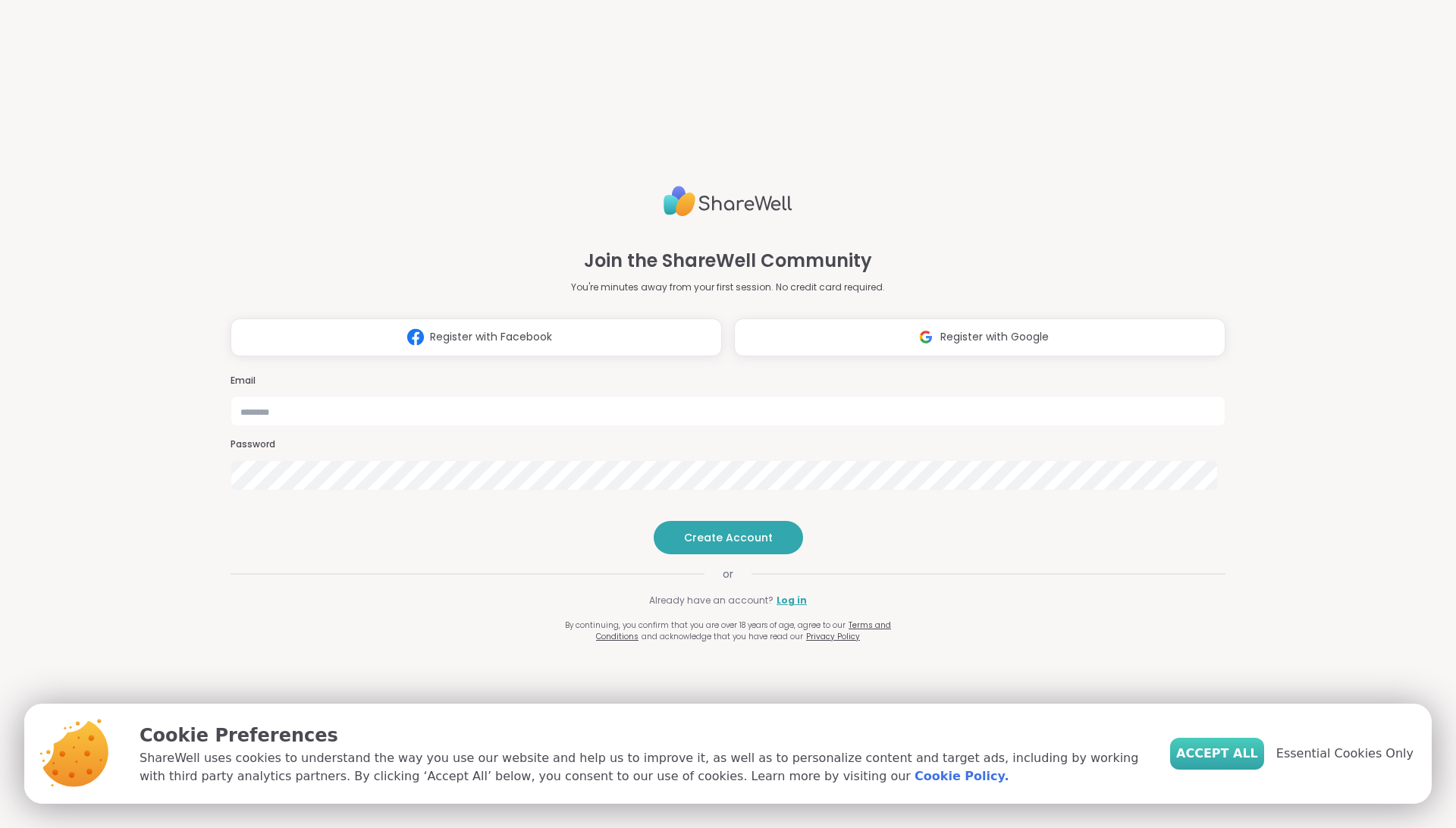
click at [1236, 755] on span "Accept All" at bounding box center [1216, 754] width 81 height 18
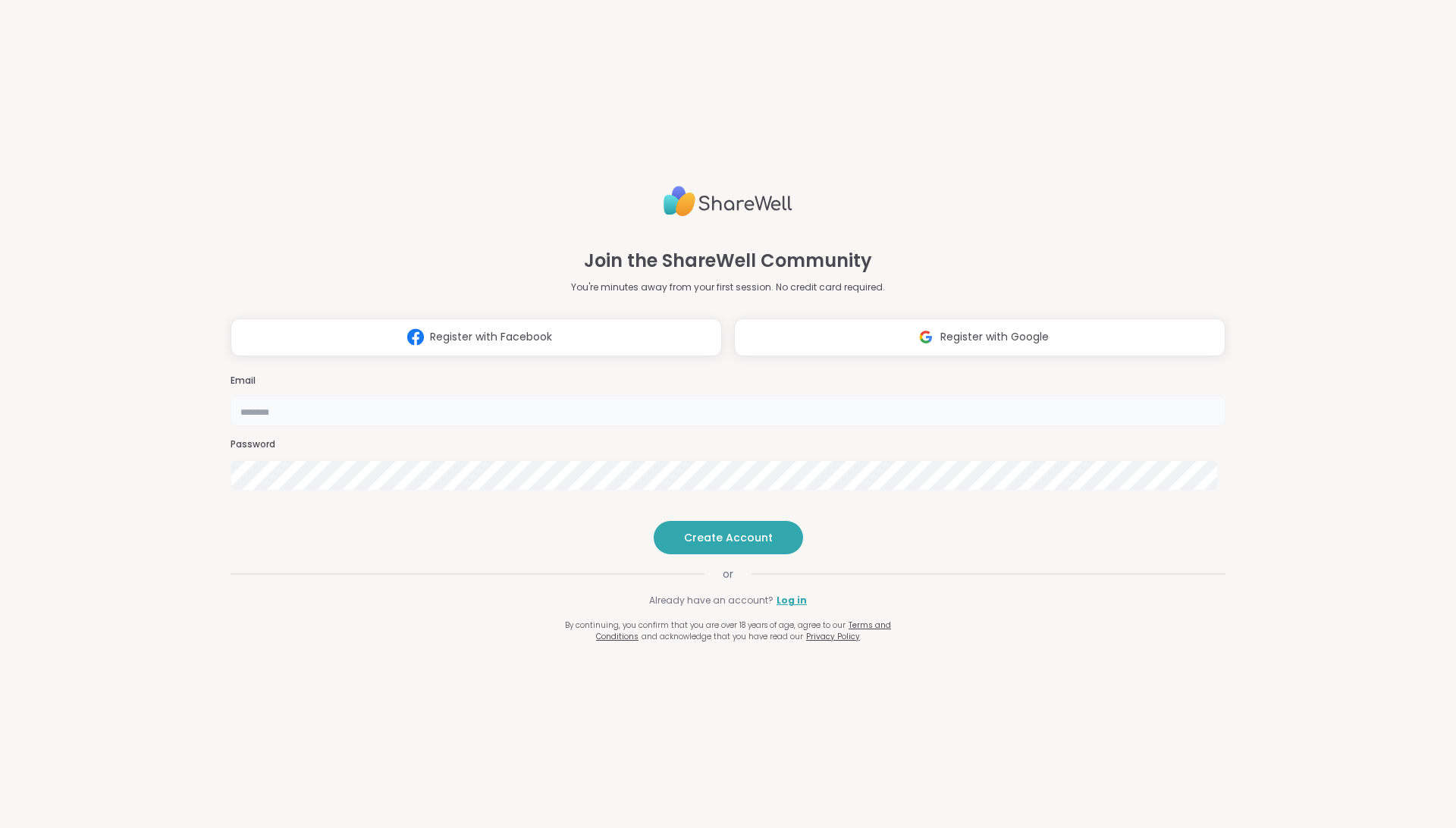
click at [718, 396] on input "email" at bounding box center [728, 411] width 995 height 30
type input "**********"
click at [733, 545] on span "Create Account" at bounding box center [728, 537] width 89 height 15
